Goal: Task Accomplishment & Management: Use online tool/utility

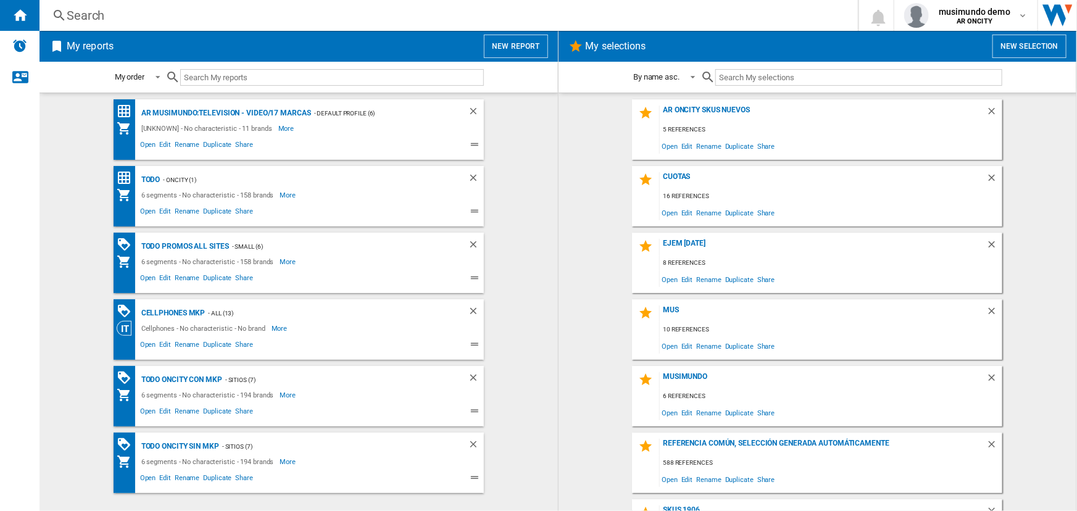
click at [508, 49] on button "New report" at bounding box center [516, 46] width 64 height 23
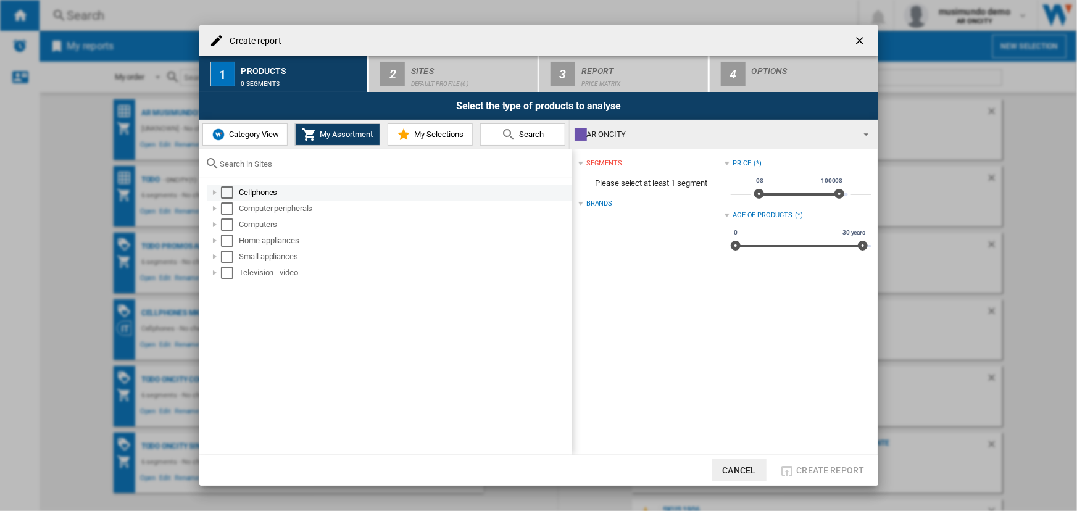
click at [227, 187] on div "Select" at bounding box center [227, 192] width 12 height 12
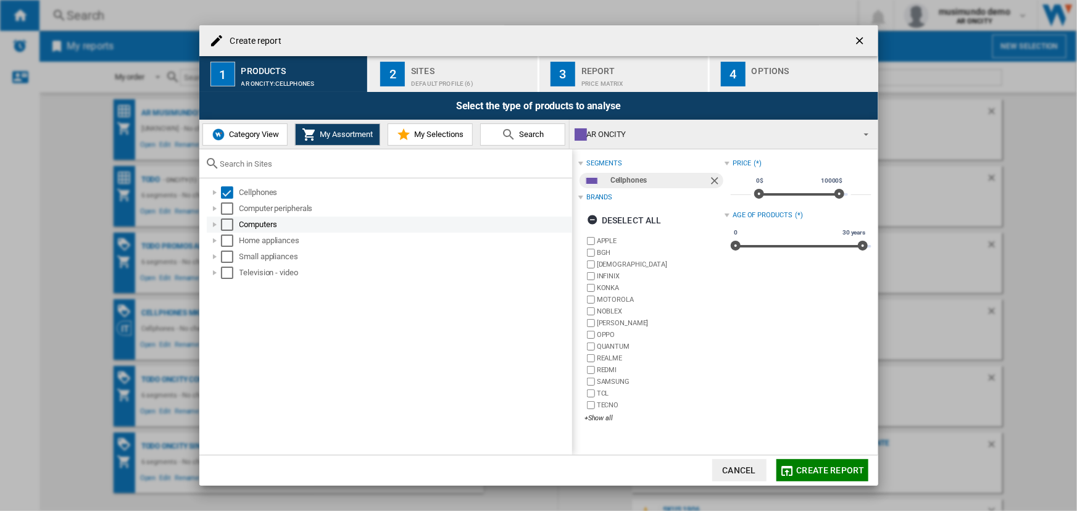
drag, startPoint x: 228, startPoint y: 207, endPoint x: 228, endPoint y: 222, distance: 14.8
click at [229, 207] on div "Select" at bounding box center [227, 208] width 12 height 12
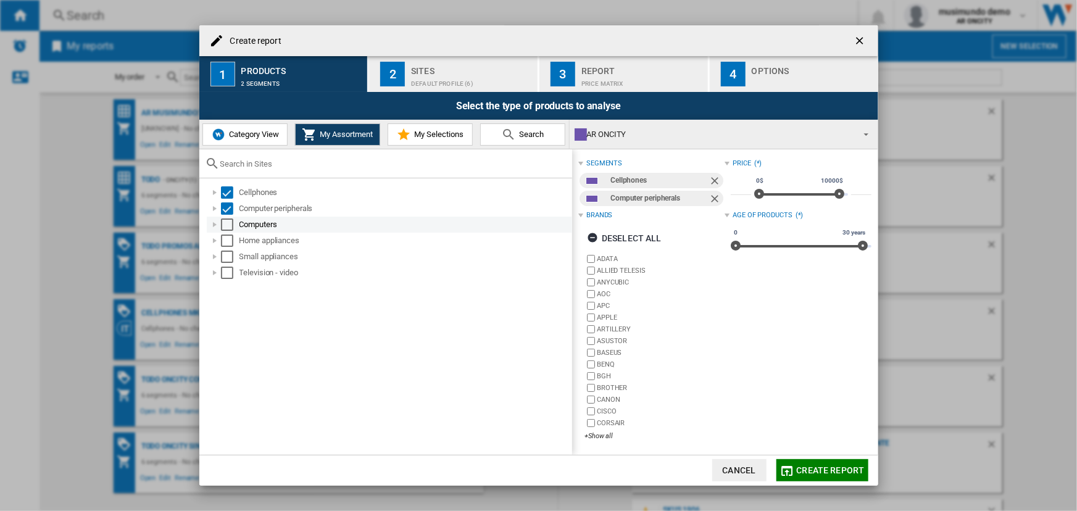
click at [228, 231] on div "Computers" at bounding box center [389, 225] width 365 height 16
click at [226, 243] on div "Select" at bounding box center [227, 241] width 12 height 12
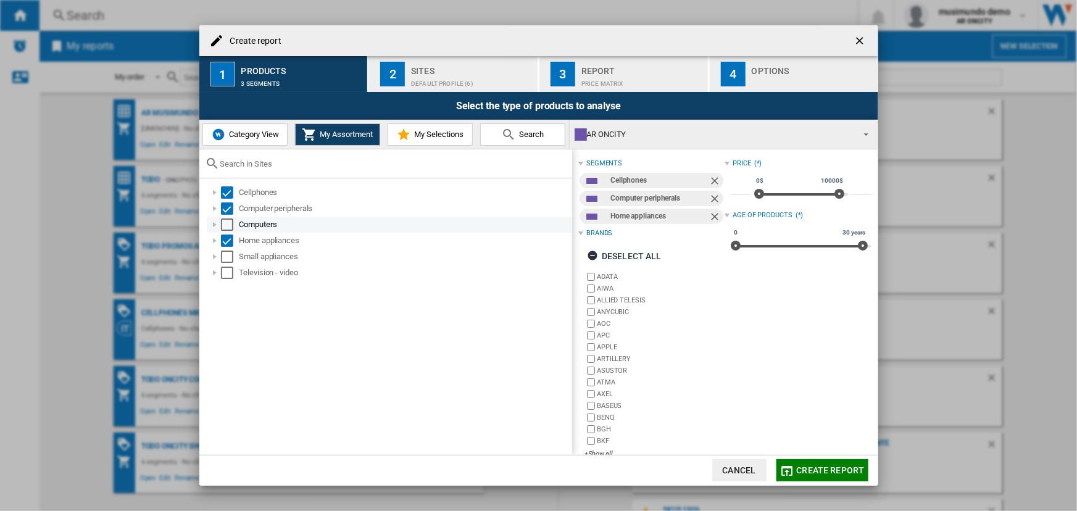
click at [226, 230] on div "Select" at bounding box center [227, 224] width 12 height 12
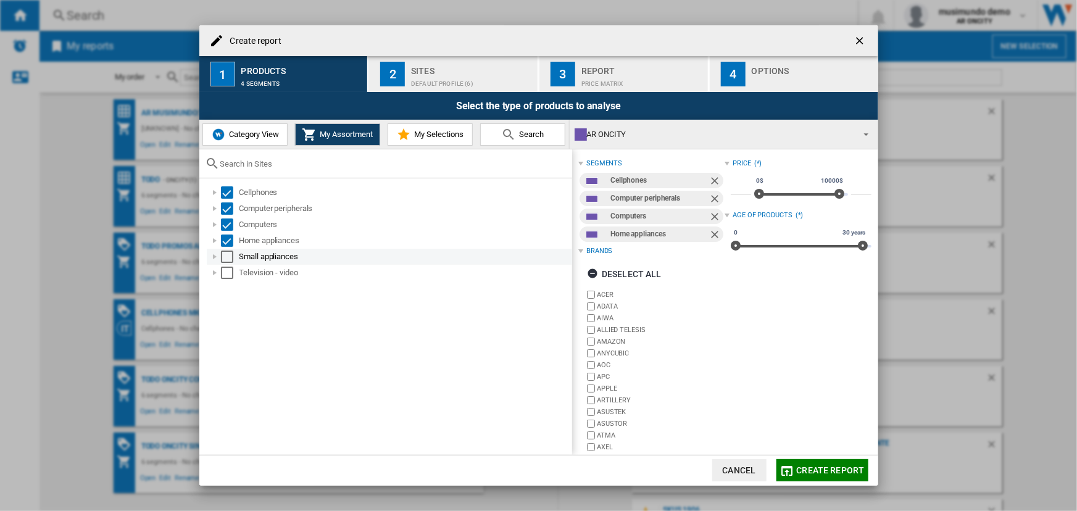
click at [227, 259] on div "Select" at bounding box center [227, 257] width 12 height 12
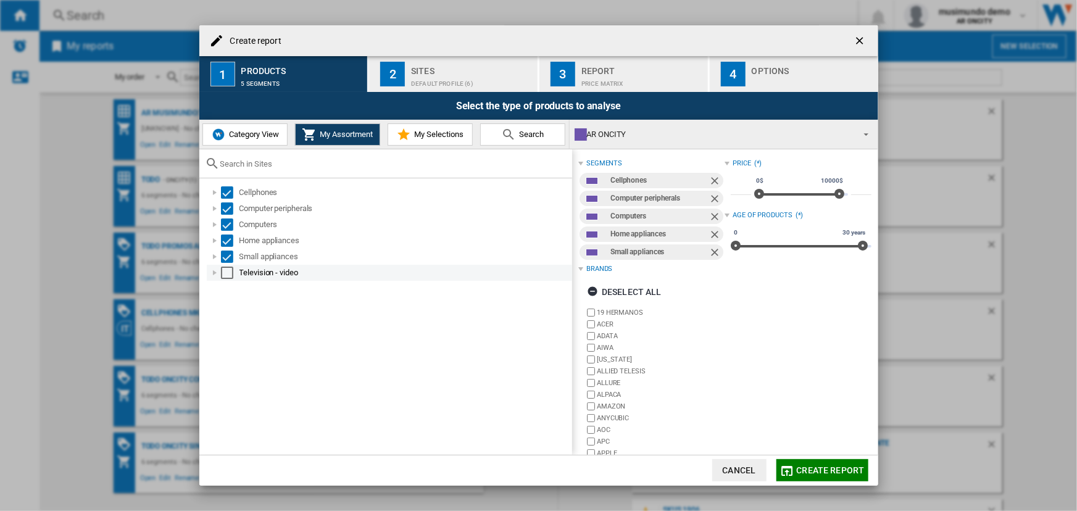
click at [229, 270] on div "Select" at bounding box center [227, 273] width 12 height 12
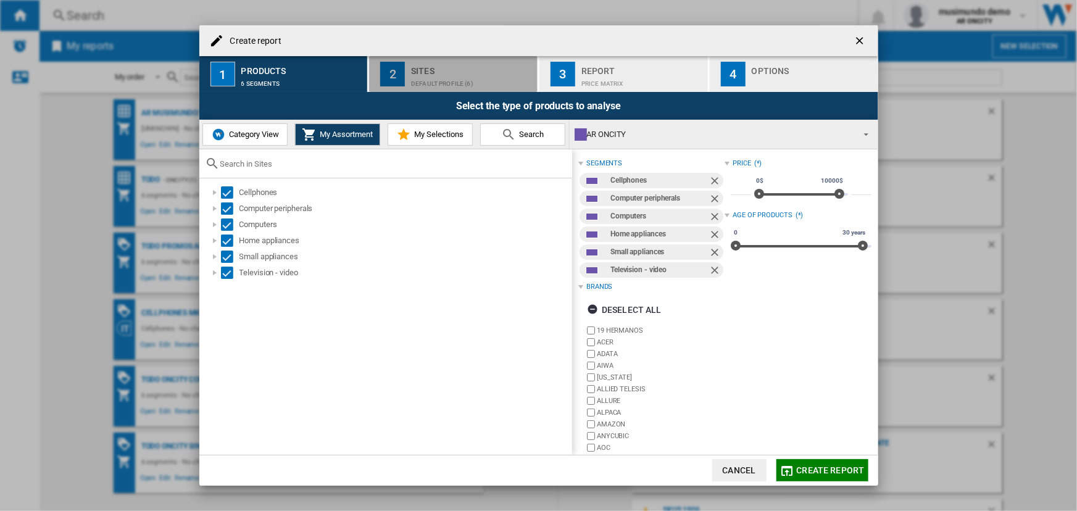
click at [460, 80] on div "Default profile (6)" at bounding box center [472, 80] width 122 height 13
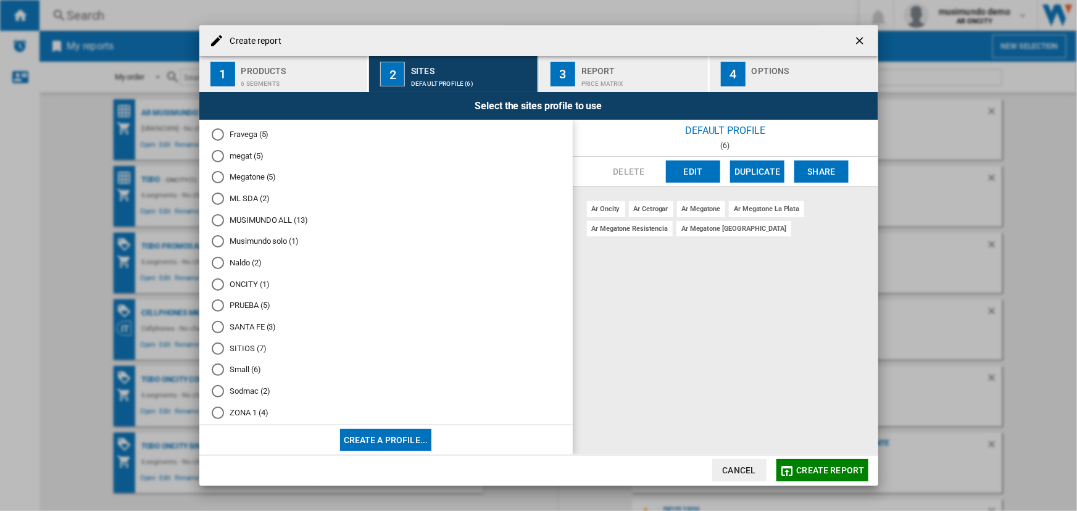
scroll to position [169, 0]
click at [217, 228] on div "ONCITY (1)" at bounding box center [218, 226] width 12 height 12
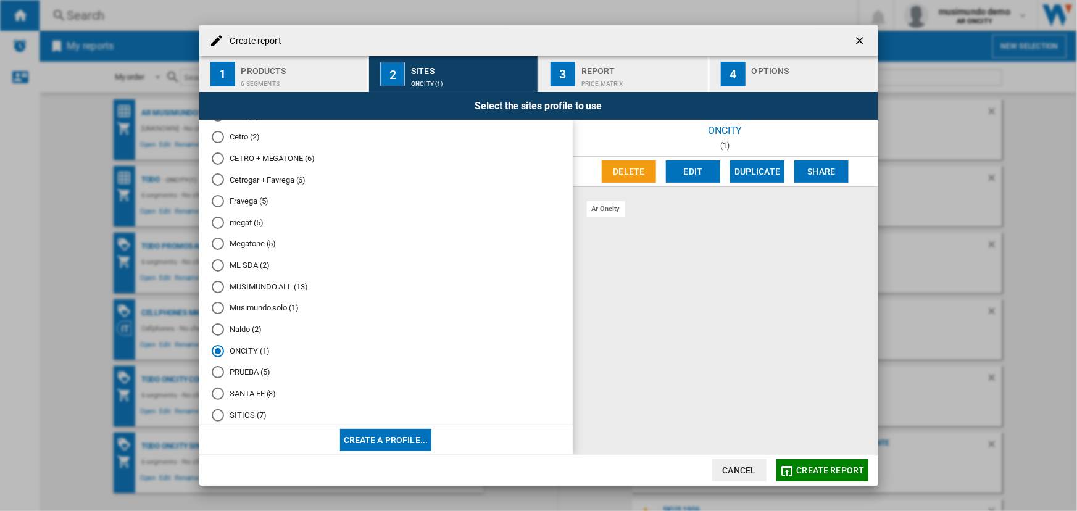
scroll to position [0, 0]
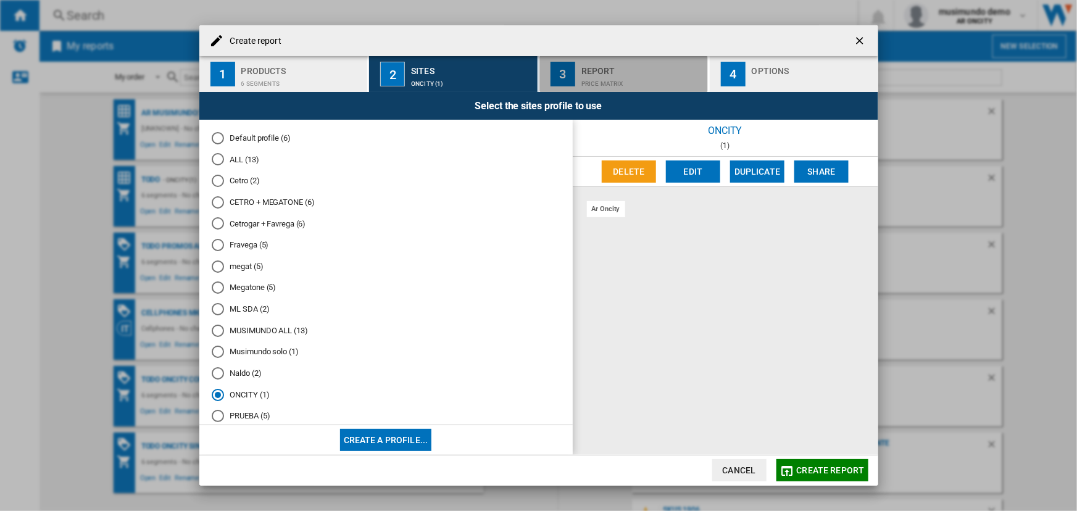
click at [563, 80] on div "3" at bounding box center [562, 74] width 25 height 25
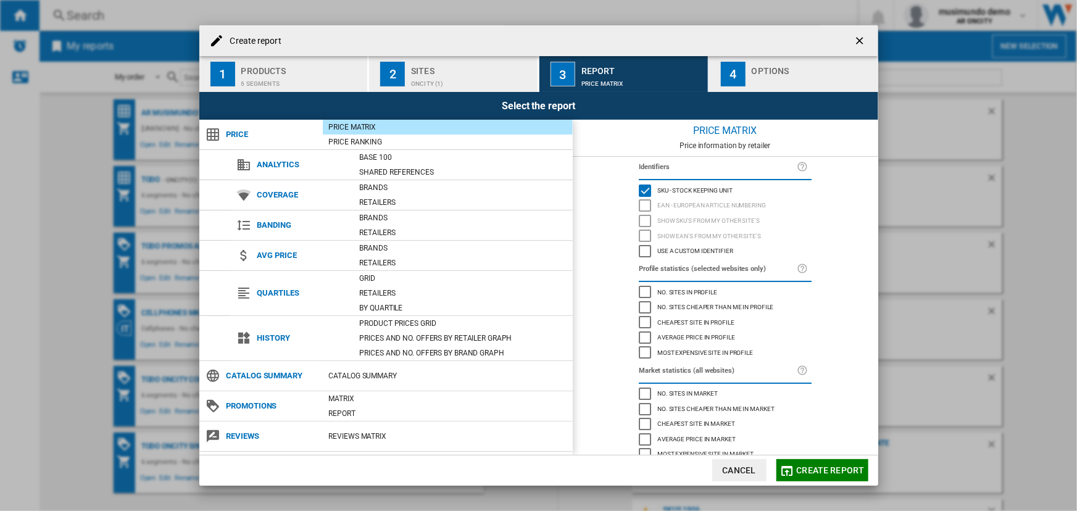
click at [724, 74] on div "4" at bounding box center [733, 74] width 25 height 25
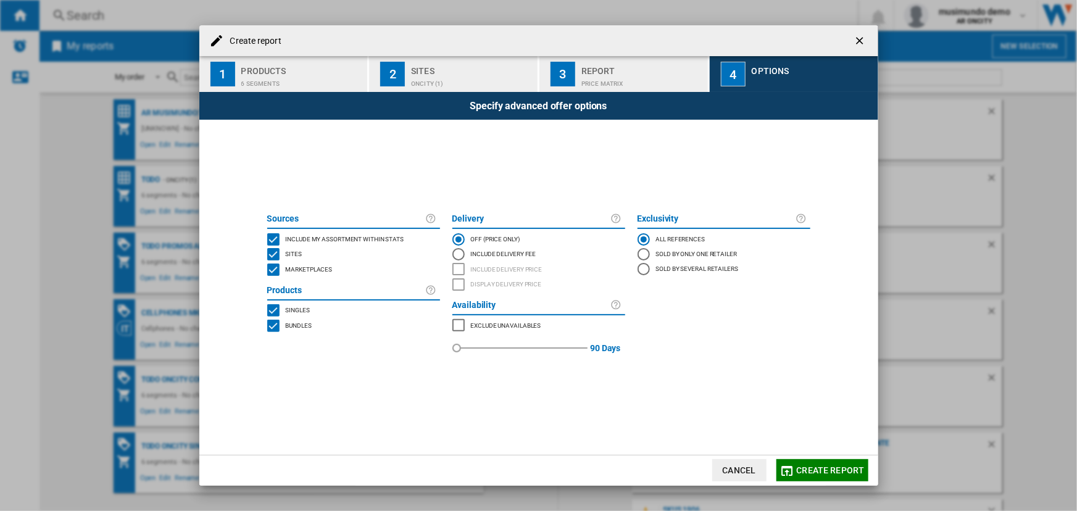
click at [288, 254] on span "Sites" at bounding box center [294, 253] width 17 height 9
click at [820, 460] on button "Create report" at bounding box center [822, 470] width 92 height 22
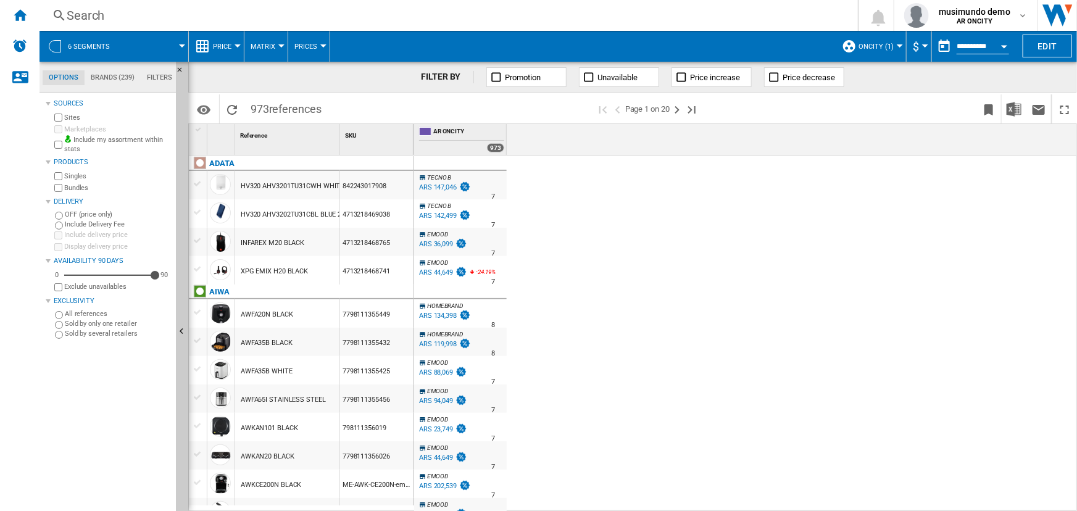
click at [175, 37] on span at bounding box center [154, 46] width 55 height 31
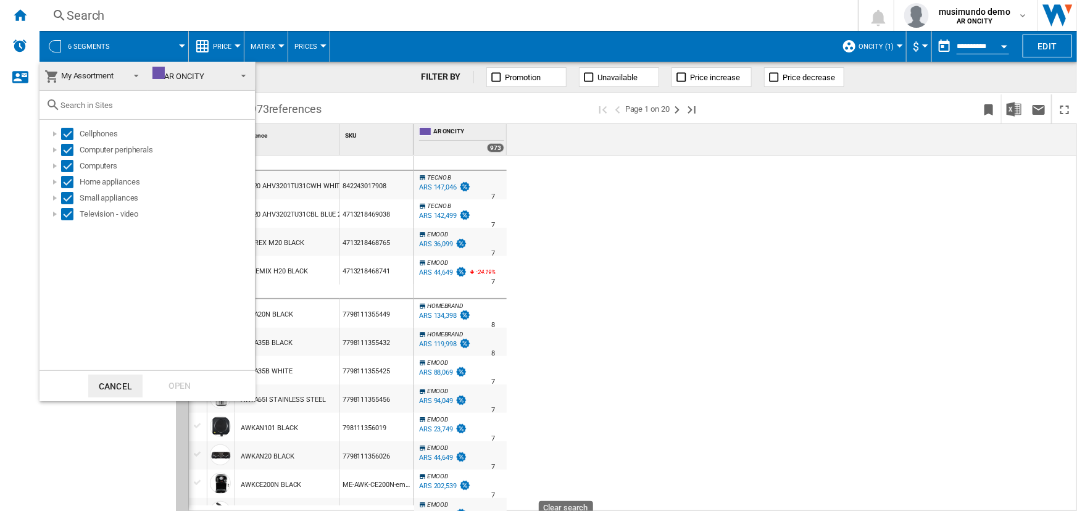
click at [127, 389] on button "Cancel" at bounding box center [115, 386] width 54 height 23
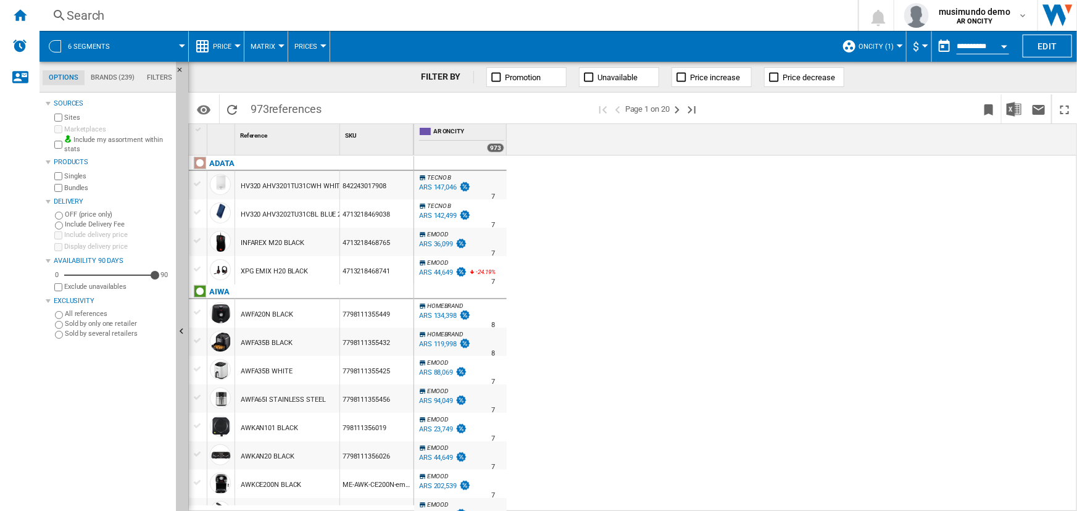
click at [122, 44] on div "6 segments" at bounding box center [114, 46] width 136 height 31
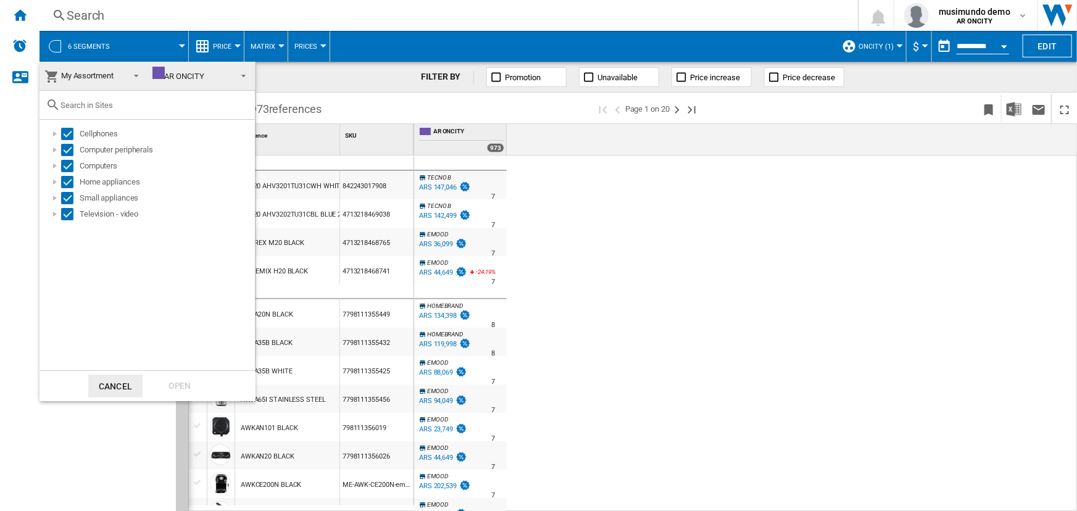
click at [122, 44] on md-backdrop at bounding box center [538, 255] width 1077 height 511
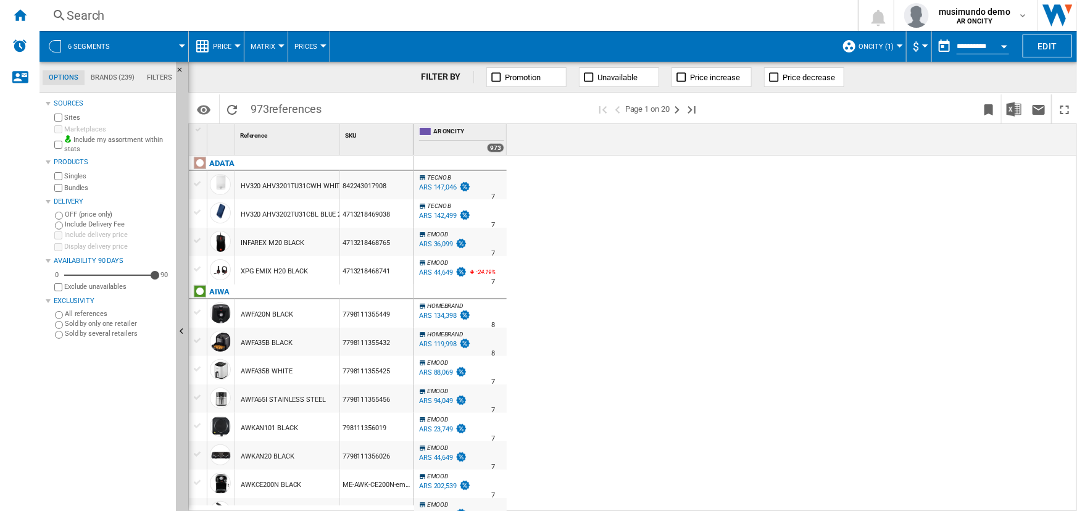
click at [157, 35] on span at bounding box center [154, 46] width 55 height 31
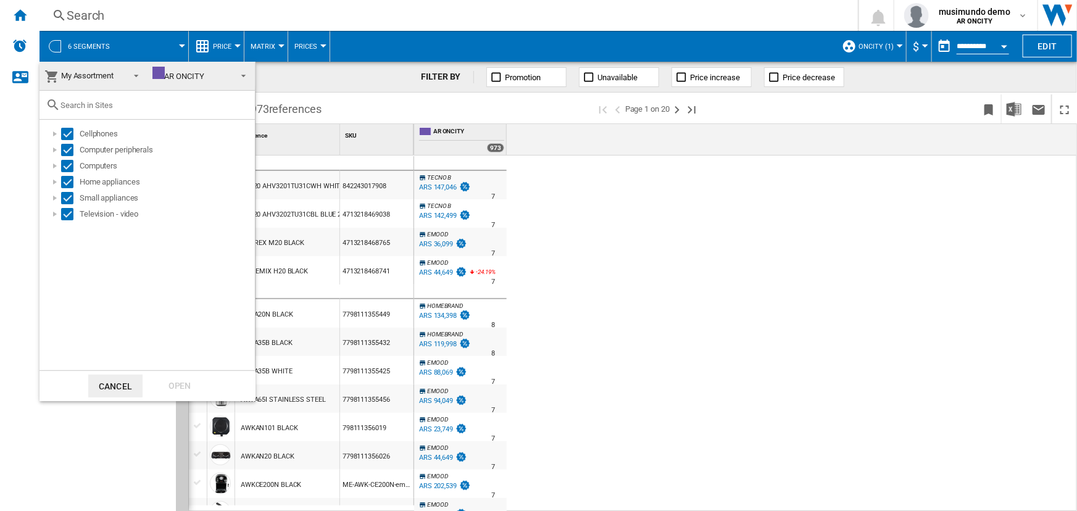
drag, startPoint x: 115, startPoint y: 384, endPoint x: 122, endPoint y: 378, distance: 8.8
click at [117, 383] on button "Cancel" at bounding box center [115, 386] width 54 height 23
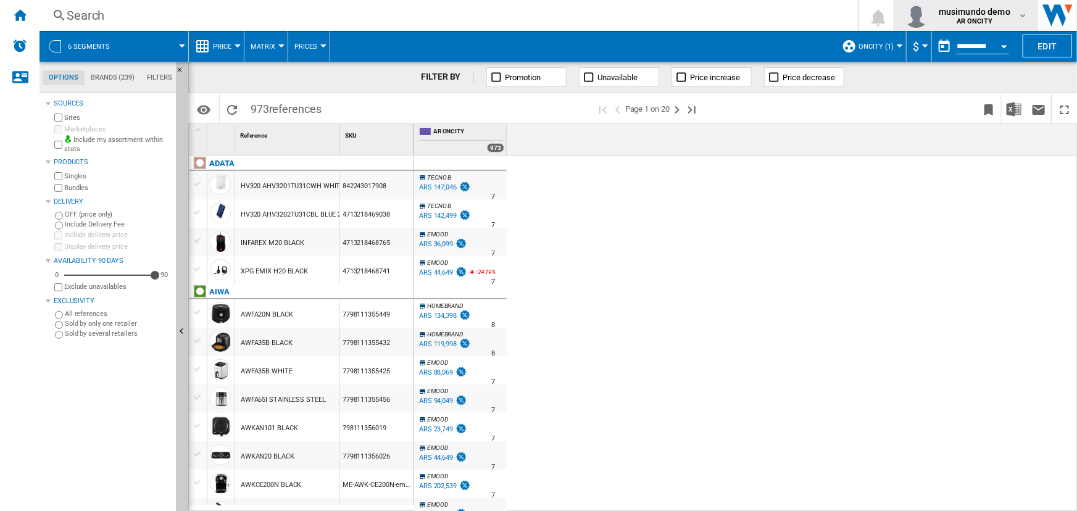
click at [1006, 20] on span "AR ONCITY" at bounding box center [975, 21] width 72 height 7
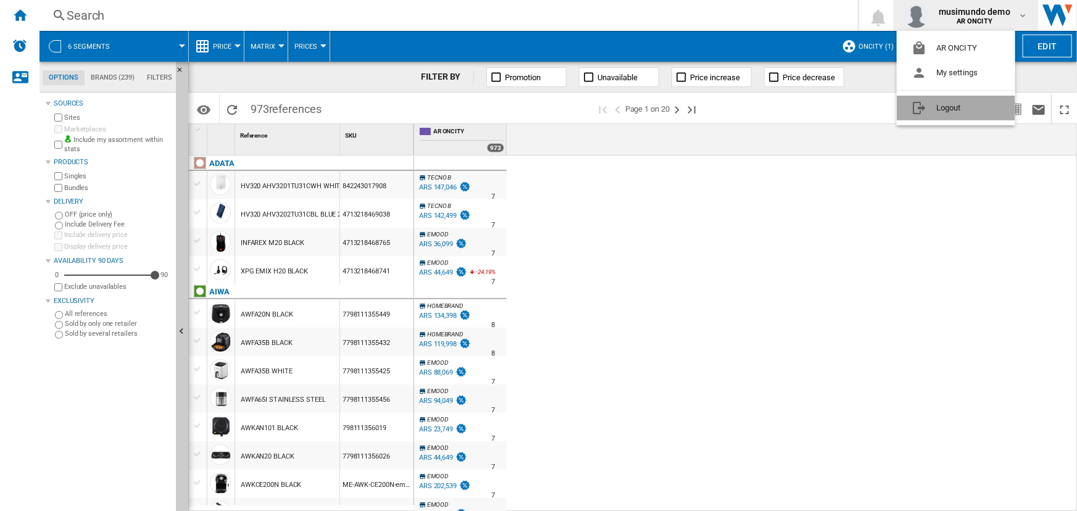
click at [949, 109] on button "Logout" at bounding box center [956, 108] width 118 height 25
